Goal: Transaction & Acquisition: Subscribe to service/newsletter

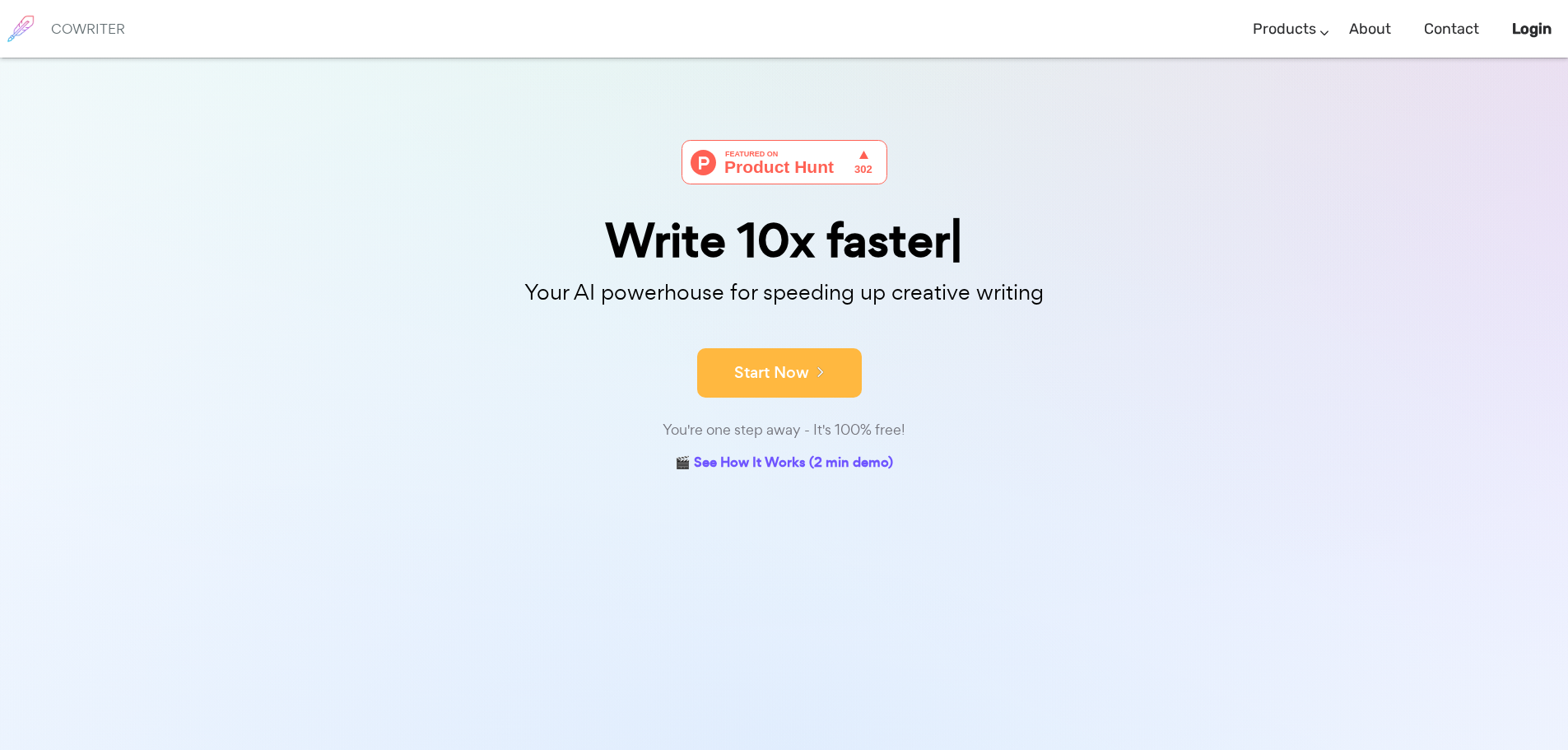
click at [821, 406] on div "Write 10x faster Your AI powerhouse for speeding up creative writing Start Now …" at bounding box center [784, 309] width 823 height 337
click at [832, 387] on button "Start Now" at bounding box center [779, 372] width 165 height 50
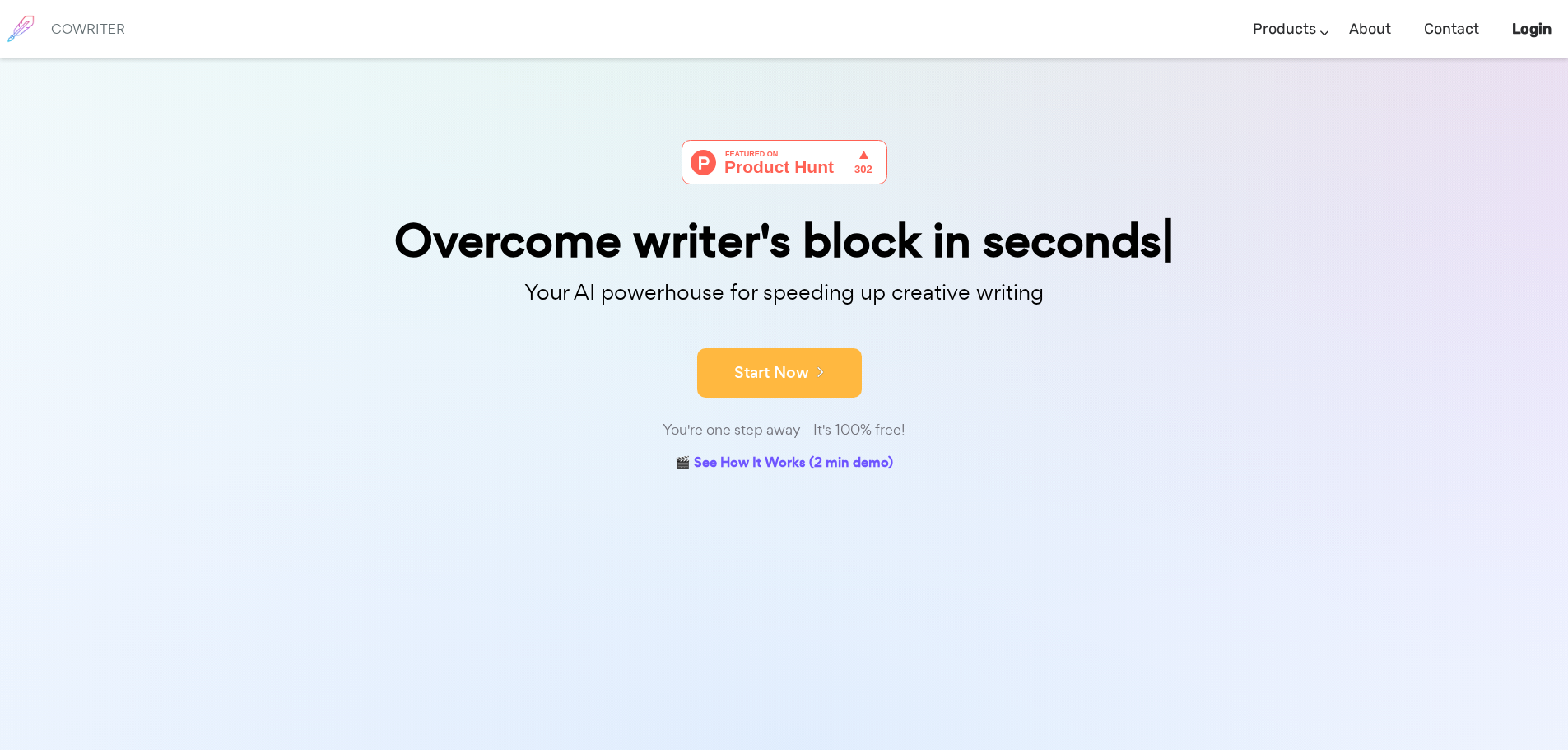
click at [820, 372] on icon at bounding box center [816, 371] width 15 height 18
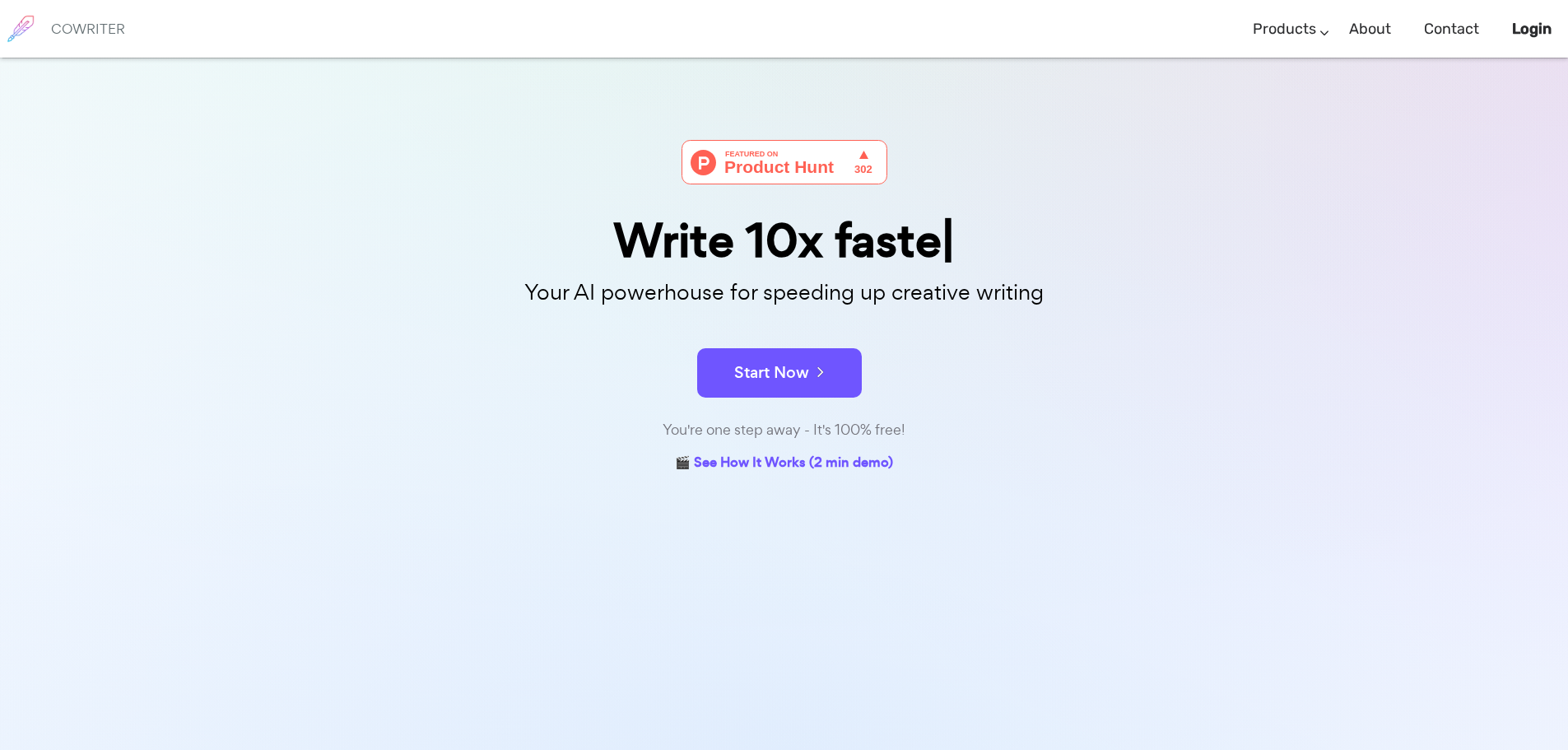
click at [820, 372] on icon at bounding box center [816, 371] width 15 height 18
drag, startPoint x: 0, startPoint y: 0, endPoint x: 89, endPoint y: 22, distance: 91.7
click at [89, 22] on h6 "COWRITER" at bounding box center [88, 29] width 74 height 15
